Goal: Complete application form

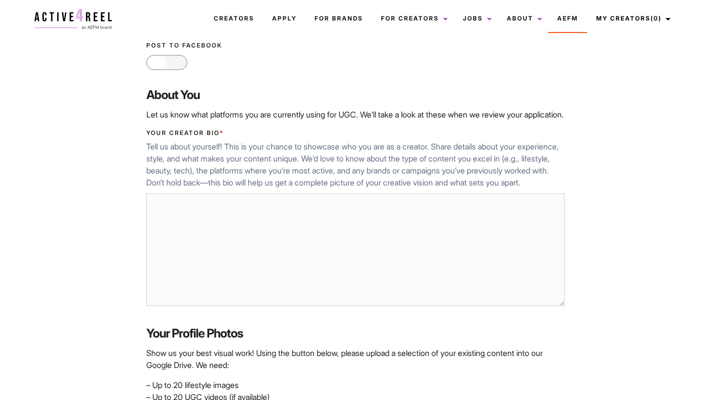
scroll to position [316, 0]
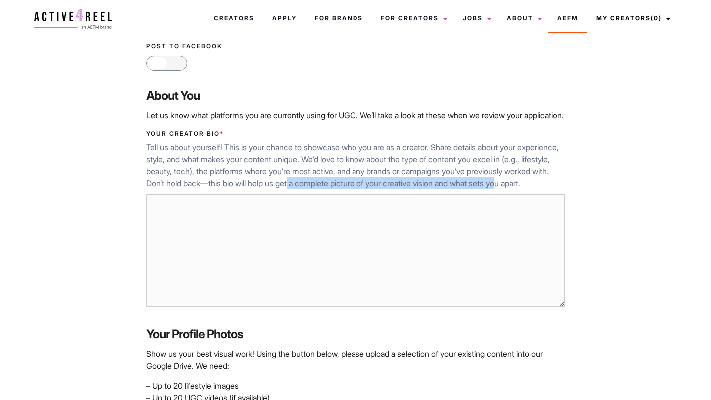
drag, startPoint x: 289, startPoint y: 194, endPoint x: 499, endPoint y: 200, distance: 209.9
click at [499, 189] on p "Tell us about yourself! This is your chance to showcase who you are as a creato…" at bounding box center [355, 165] width 418 height 48
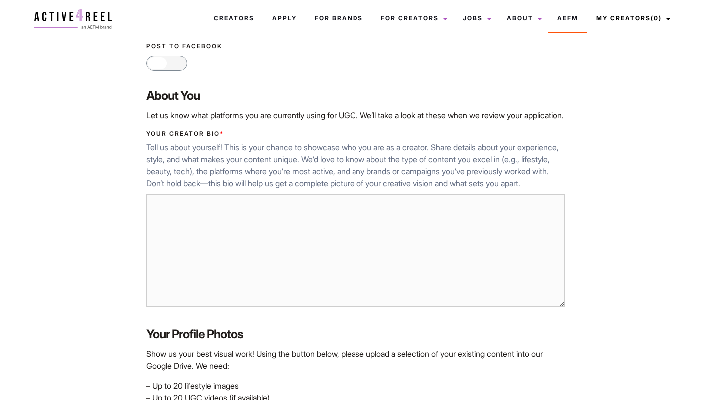
click at [484, 176] on p "Tell us about yourself! This is your chance to showcase who you are as a creato…" at bounding box center [355, 165] width 418 height 48
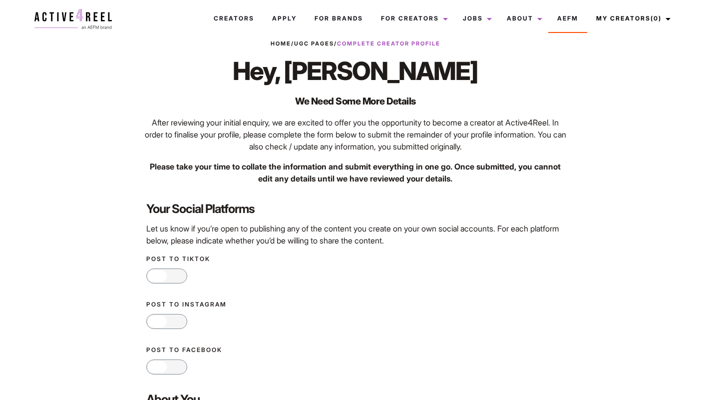
scroll to position [0, 0]
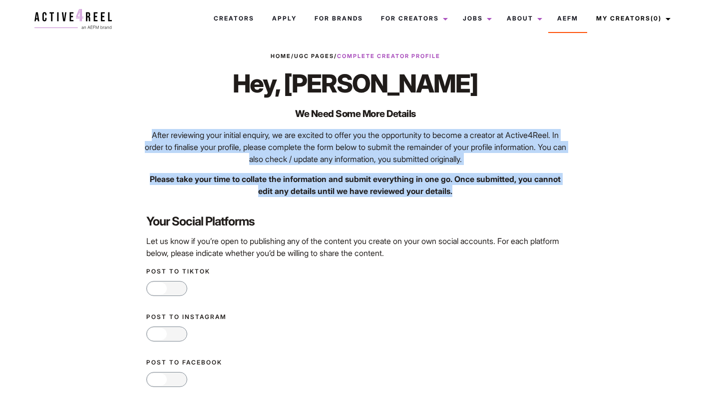
drag, startPoint x: 147, startPoint y: 134, endPoint x: 448, endPoint y: 191, distance: 306.2
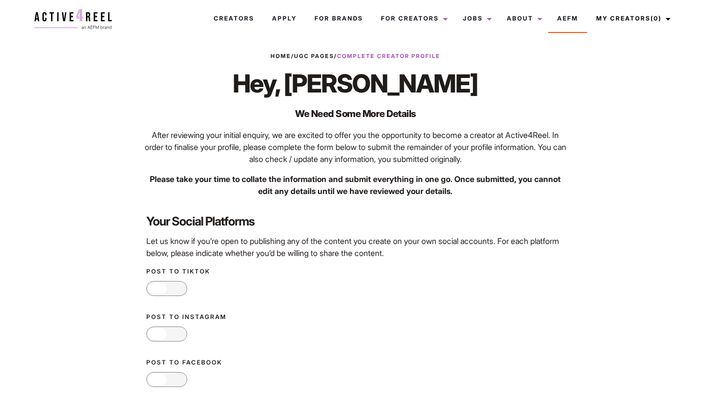
click at [435, 149] on p "After reviewing your initial enquiry, we are excited to offer you the opportuni…" at bounding box center [355, 147] width 424 height 36
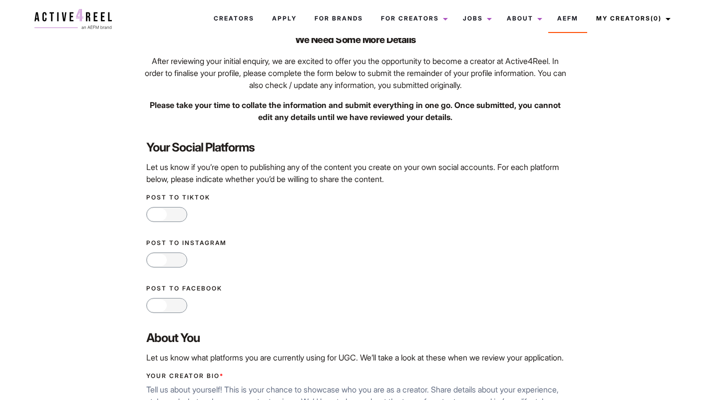
scroll to position [84, 0]
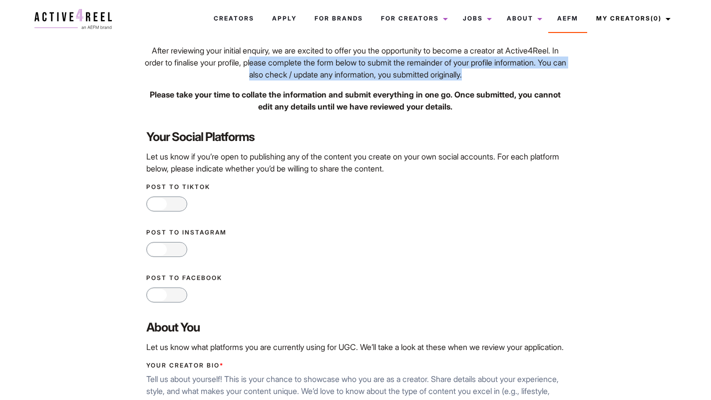
drag, startPoint x: 257, startPoint y: 59, endPoint x: 532, endPoint y: 71, distance: 275.0
click at [532, 71] on p "After reviewing your initial enquiry, we are excited to offer you the opportuni…" at bounding box center [355, 62] width 424 height 36
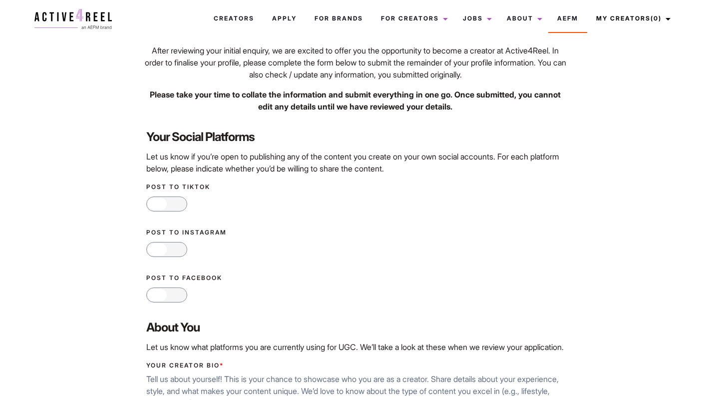
click at [486, 132] on label "Your Social Platforms" at bounding box center [355, 136] width 418 height 17
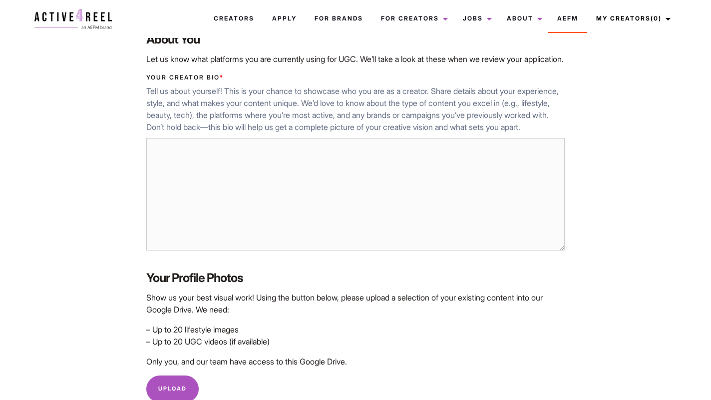
scroll to position [373, 0]
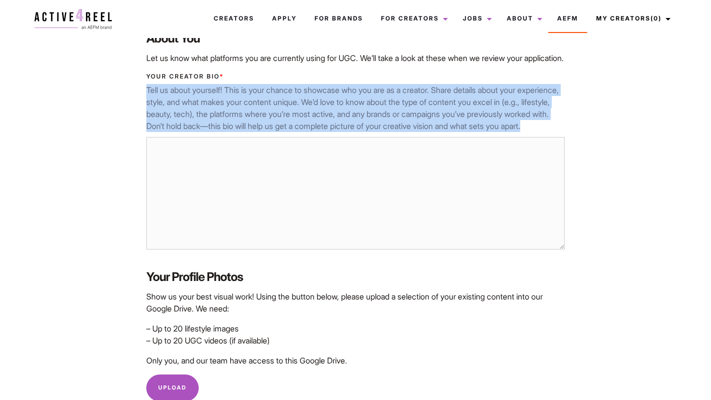
drag, startPoint x: 136, startPoint y: 102, endPoint x: 612, endPoint y: 170, distance: 480.8
click at [612, 170] on div "Home / UGC Pages / Complete Creator Profile Hey, Ying Sum We Need Some More Det…" at bounding box center [355, 152] width 654 height 946
click at [599, 138] on div "Home / UGC Pages / Complete Creator Profile Hey, Ying Sum We Need Some More Det…" at bounding box center [355, 152] width 654 height 946
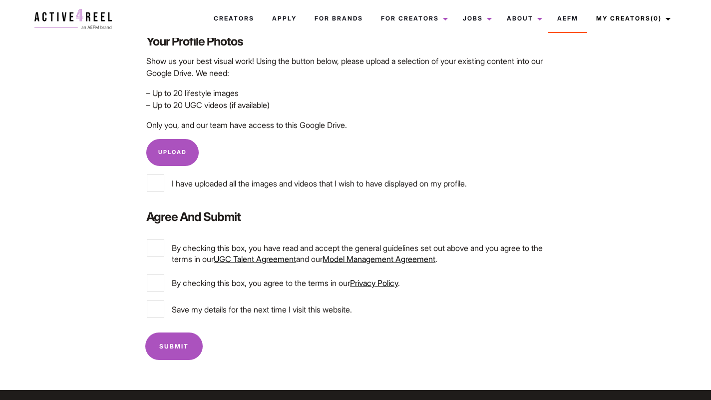
scroll to position [609, 0]
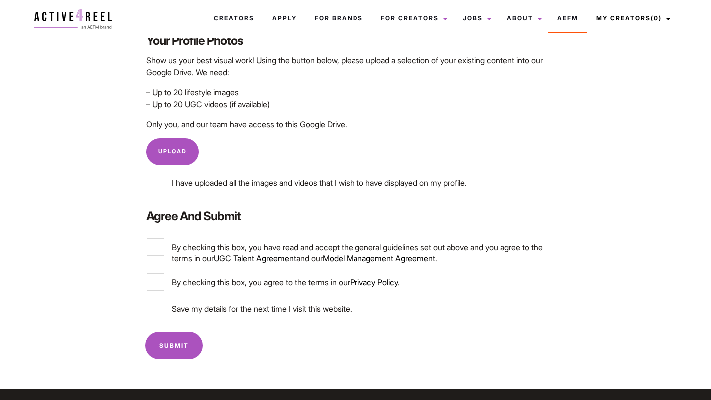
drag, startPoint x: 148, startPoint y: 106, endPoint x: 309, endPoint y: 121, distance: 161.1
click at [309, 110] on p "– Up to 20 lifestyle images – Up to 20 UGC videos (if available)" at bounding box center [355, 98] width 418 height 24
click at [305, 110] on p "– Up to 20 lifestyle images – Up to 20 UGC videos (if available)" at bounding box center [355, 98] width 418 height 24
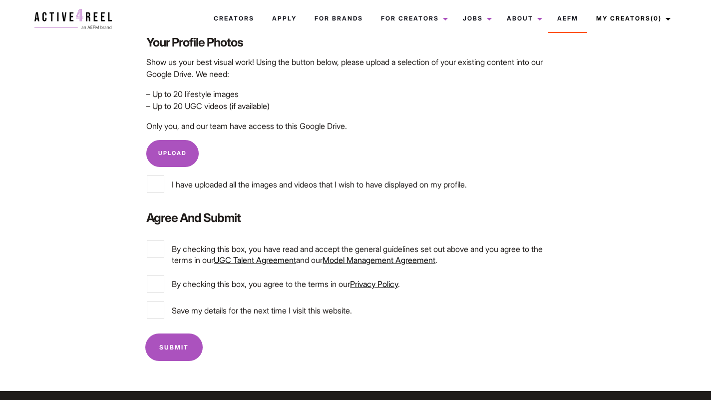
scroll to position [606, 0]
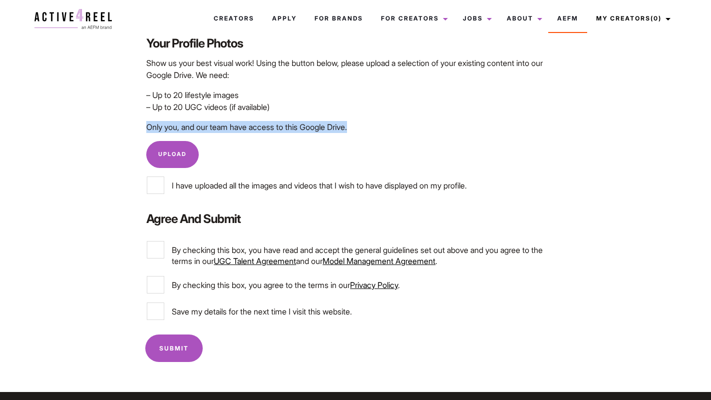
drag, startPoint x: 142, startPoint y: 140, endPoint x: 373, endPoint y: 141, distance: 231.3
click at [373, 141] on div "Your Profile Photos Show us your best visual work! Using the button below, plea…" at bounding box center [355, 97] width 436 height 141
click at [369, 168] on p "Upload" at bounding box center [355, 154] width 418 height 27
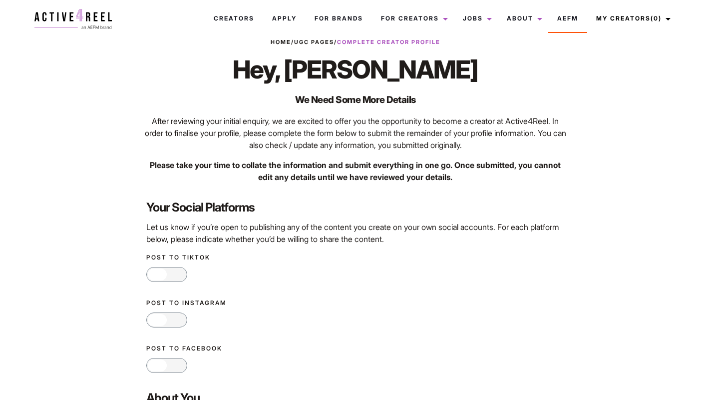
scroll to position [0, 0]
